Goal: Obtain resource: Download file/media

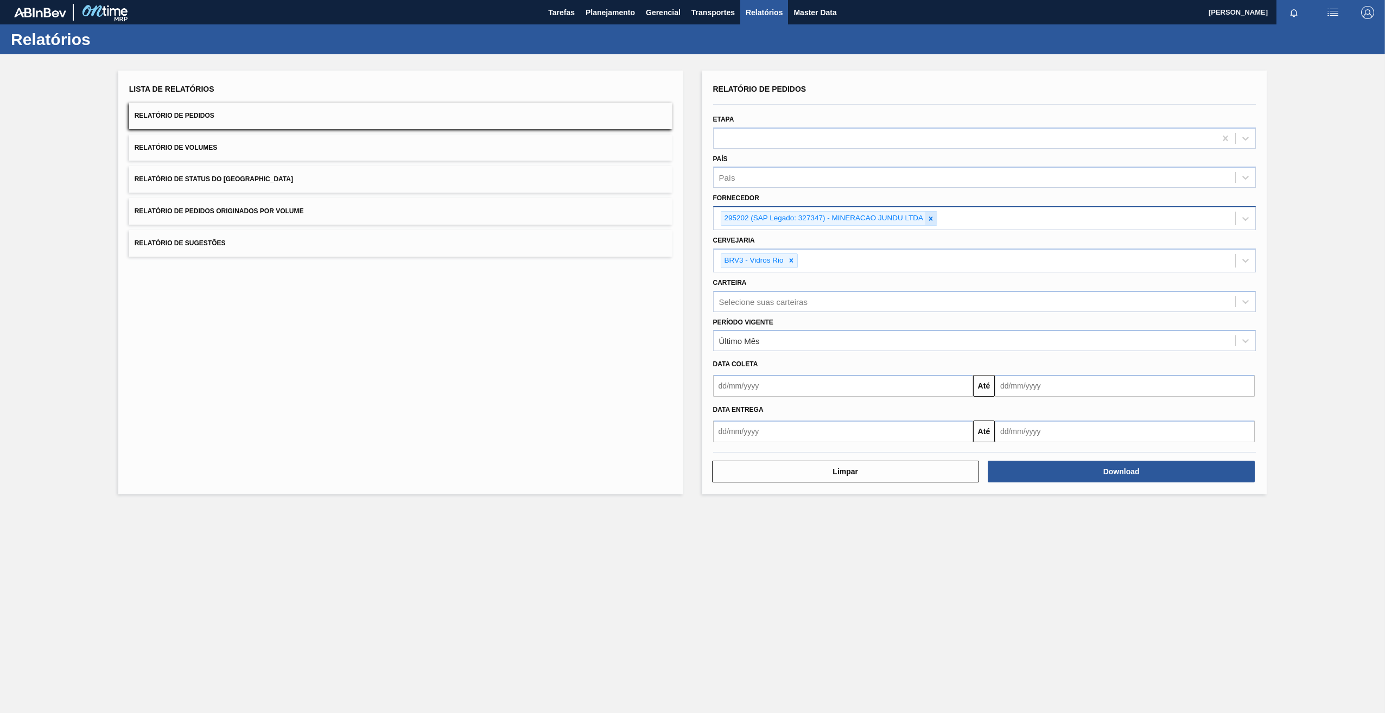
click at [932, 217] on icon at bounding box center [931, 219] width 8 height 8
paste input "280764"
type input "280764"
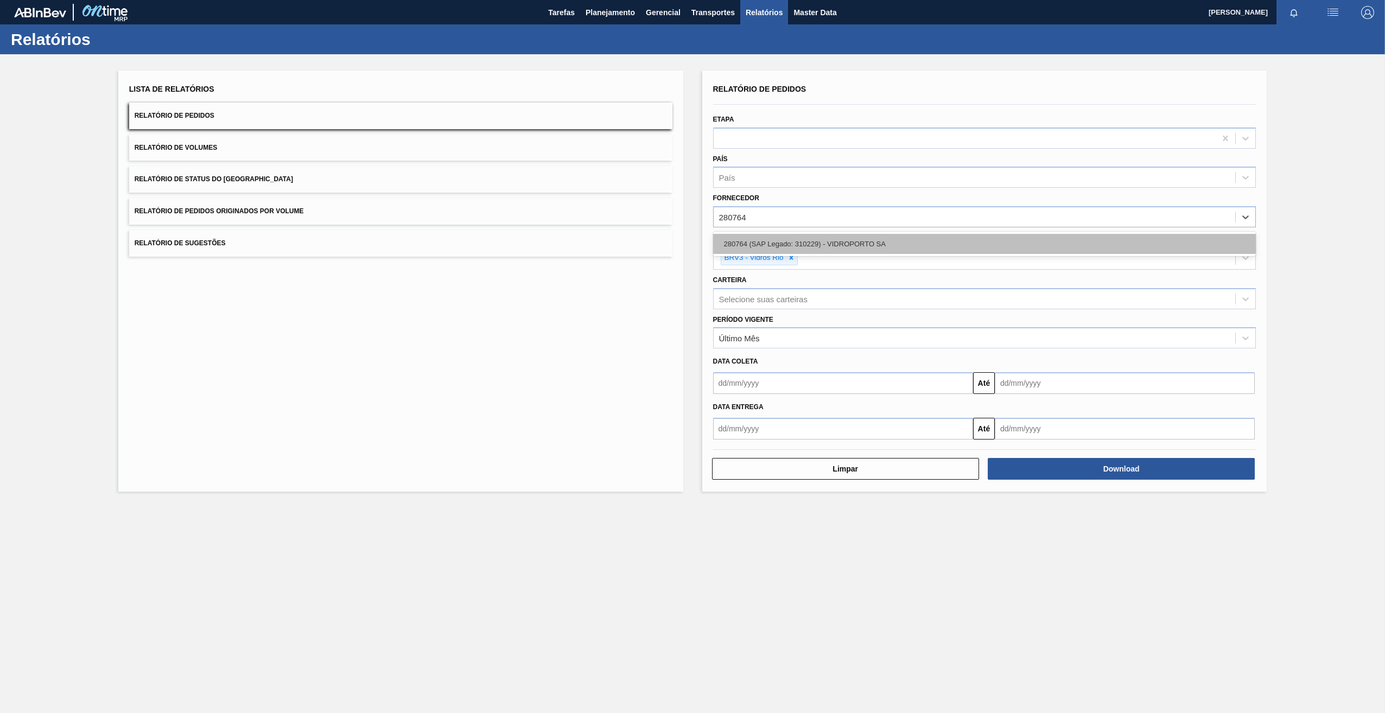
click at [799, 249] on div "280764 (SAP Legado: 310229) - VIDROPORTO SA" at bounding box center [984, 244] width 543 height 20
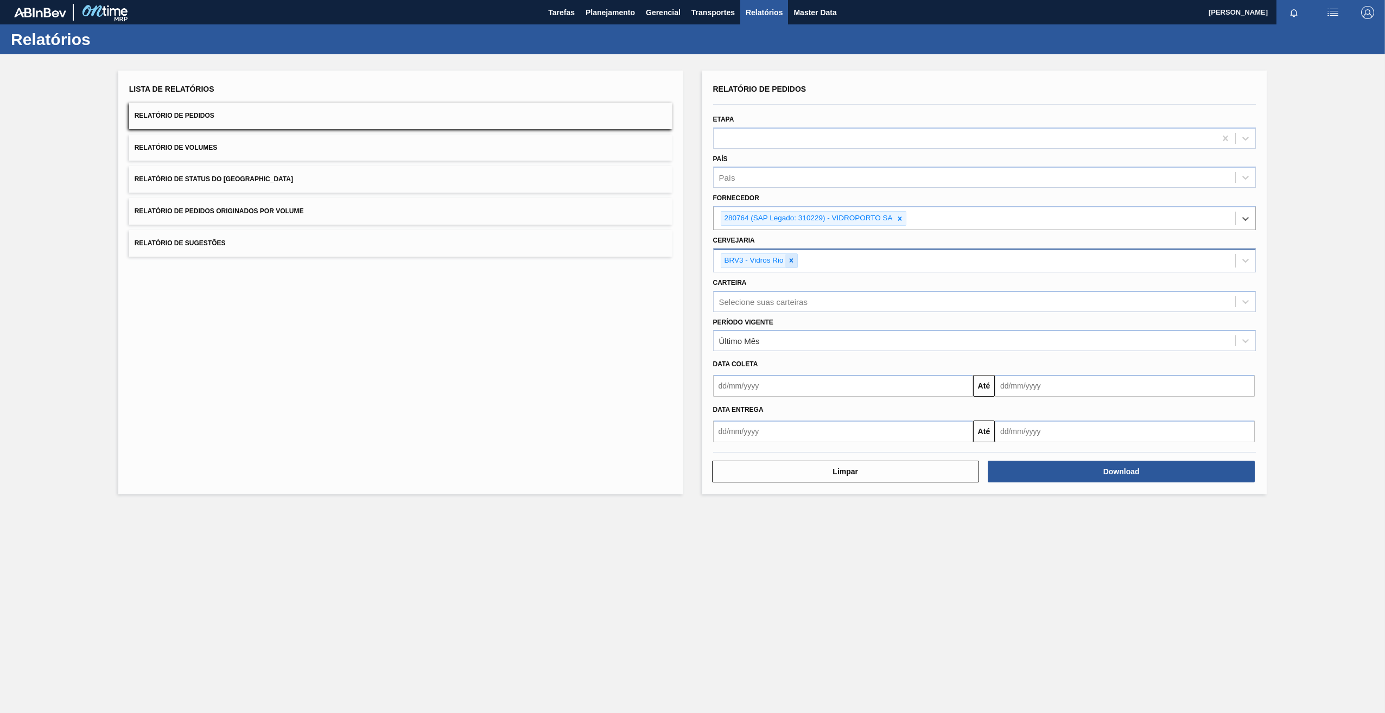
click at [792, 263] on icon at bounding box center [792, 261] width 8 height 8
paste input "br21"
type input "br21"
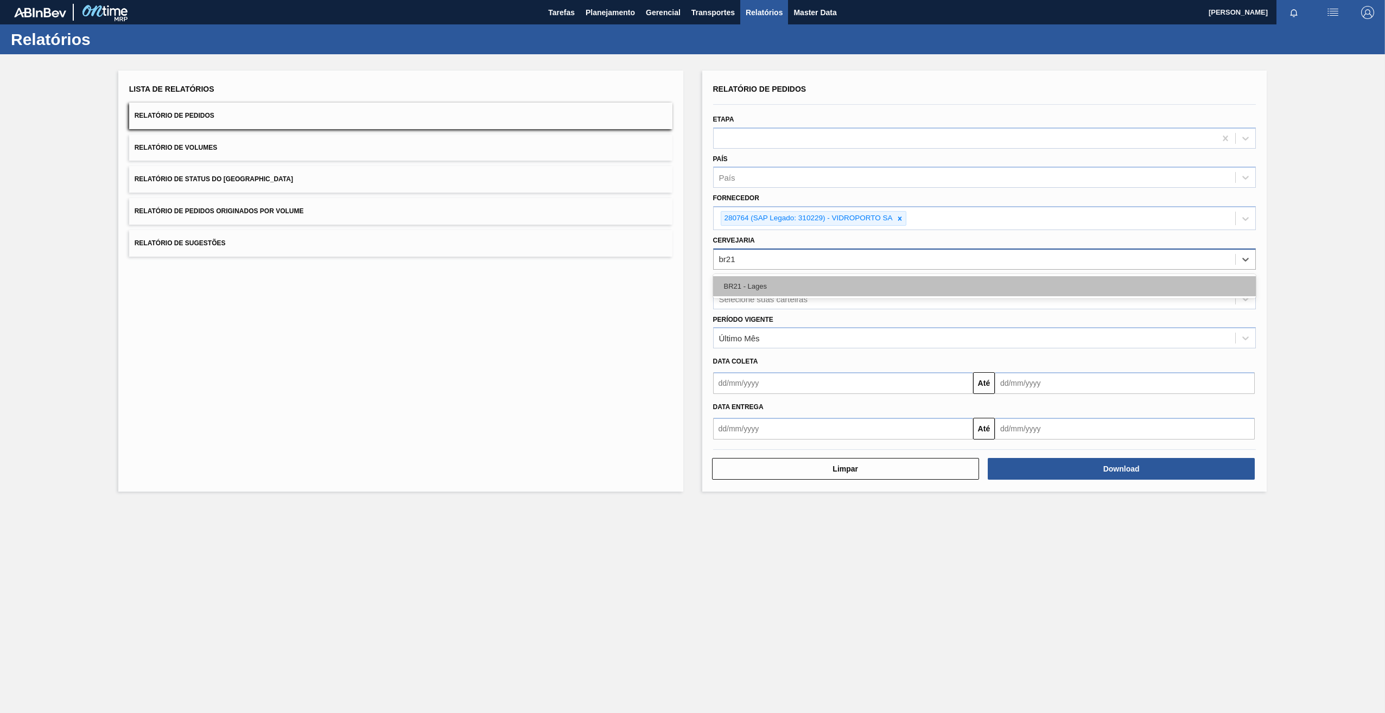
click at [754, 284] on div "BR21 - Lages" at bounding box center [984, 286] width 543 height 20
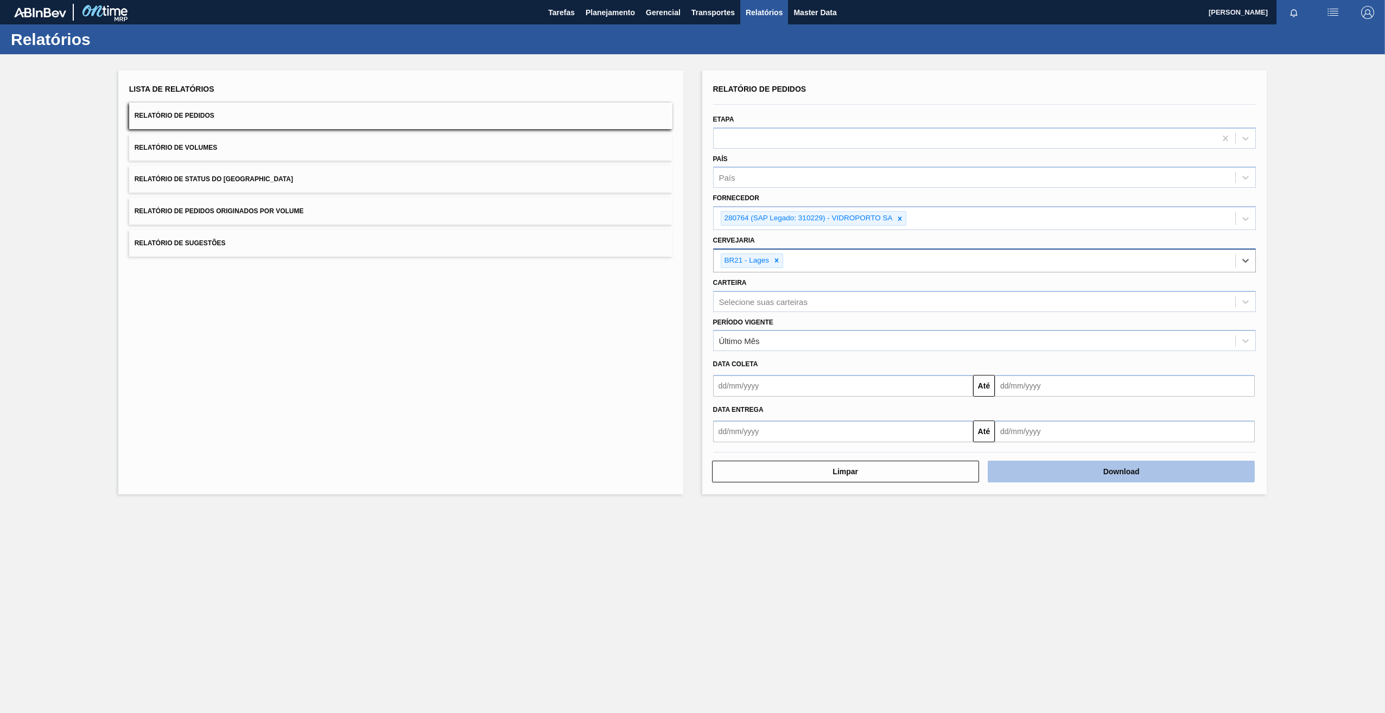
click at [1017, 477] on button "Download" at bounding box center [1121, 472] width 267 height 22
